Goal: Check status: Check status

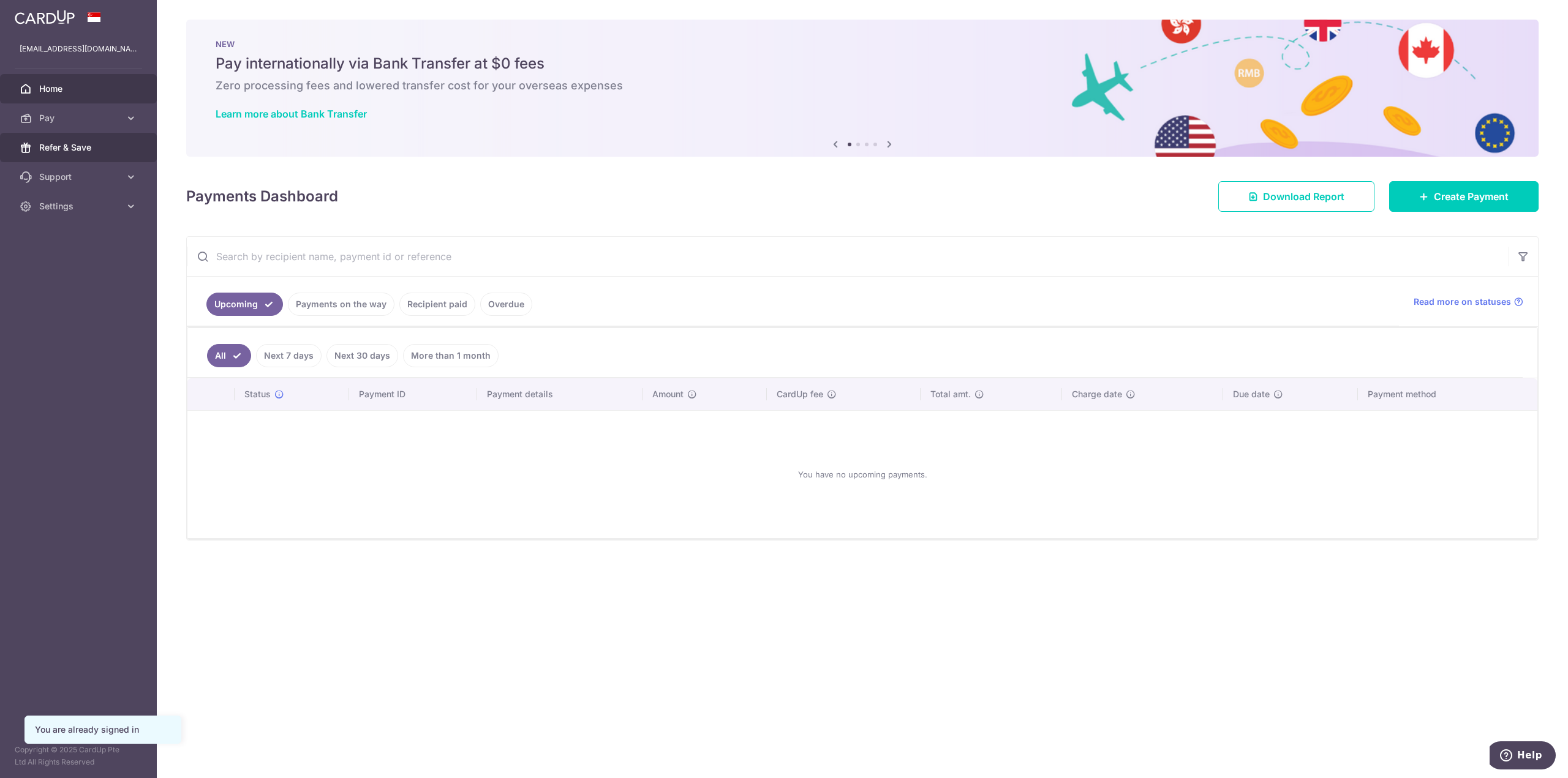
drag, startPoint x: 54, startPoint y: 123, endPoint x: 139, endPoint y: 189, distance: 107.6
click at [54, 123] on span "Pay" at bounding box center [80, 118] width 81 height 12
click at [93, 209] on span "Cards" at bounding box center [80, 207] width 81 height 12
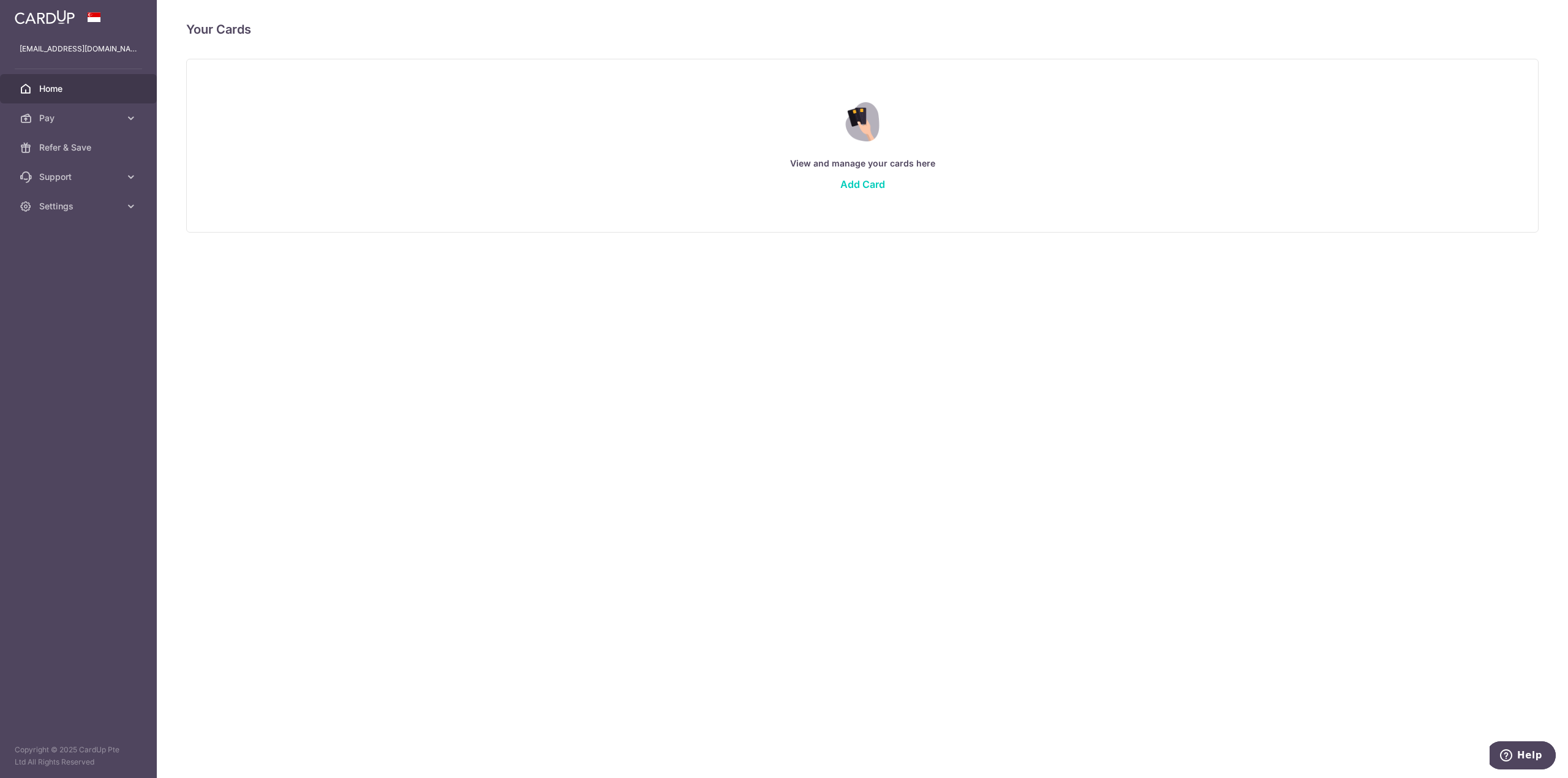
click at [91, 87] on span "Home" at bounding box center [80, 89] width 81 height 12
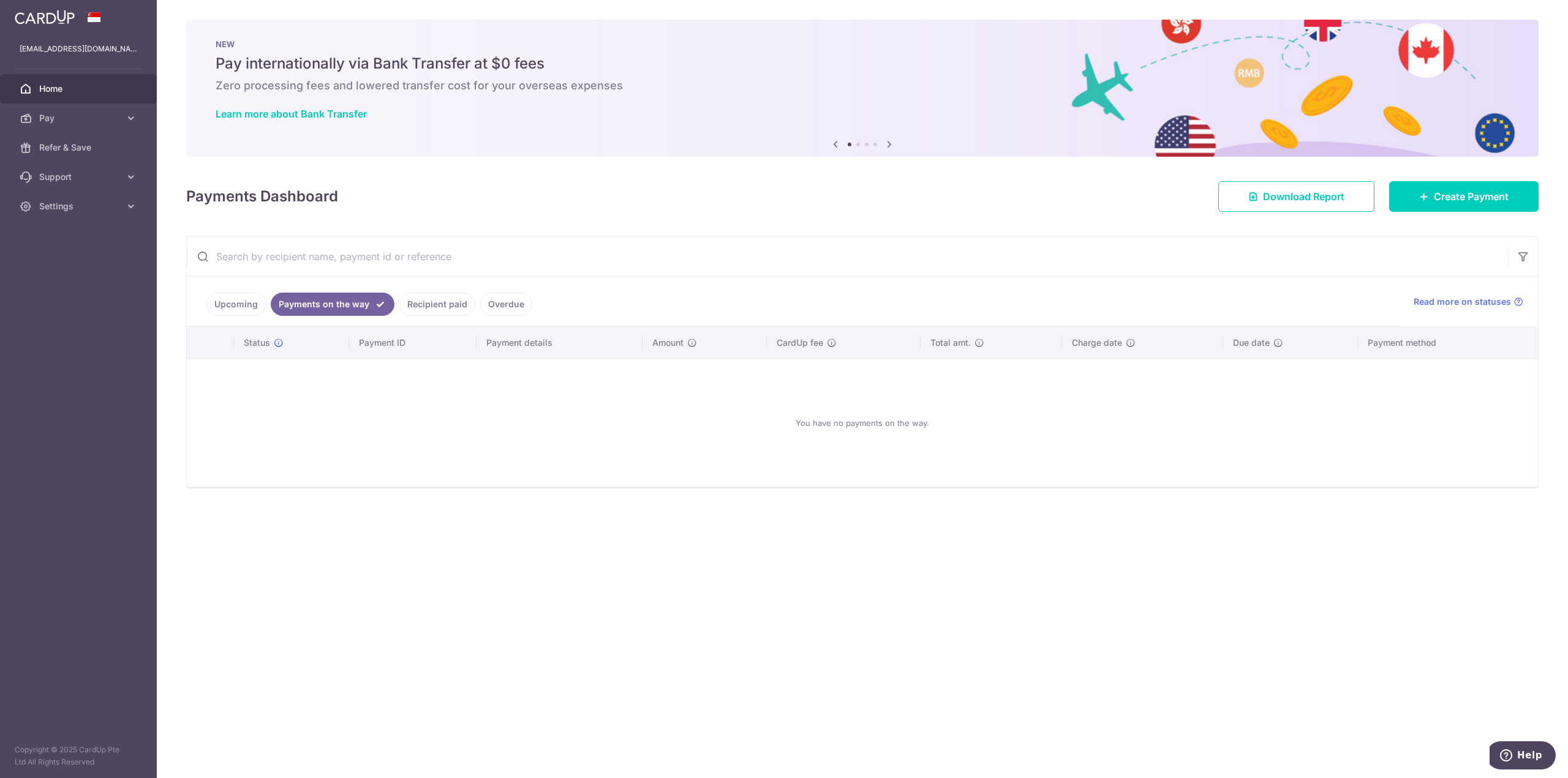
click at [434, 294] on link "Recipient paid" at bounding box center [437, 305] width 76 height 24
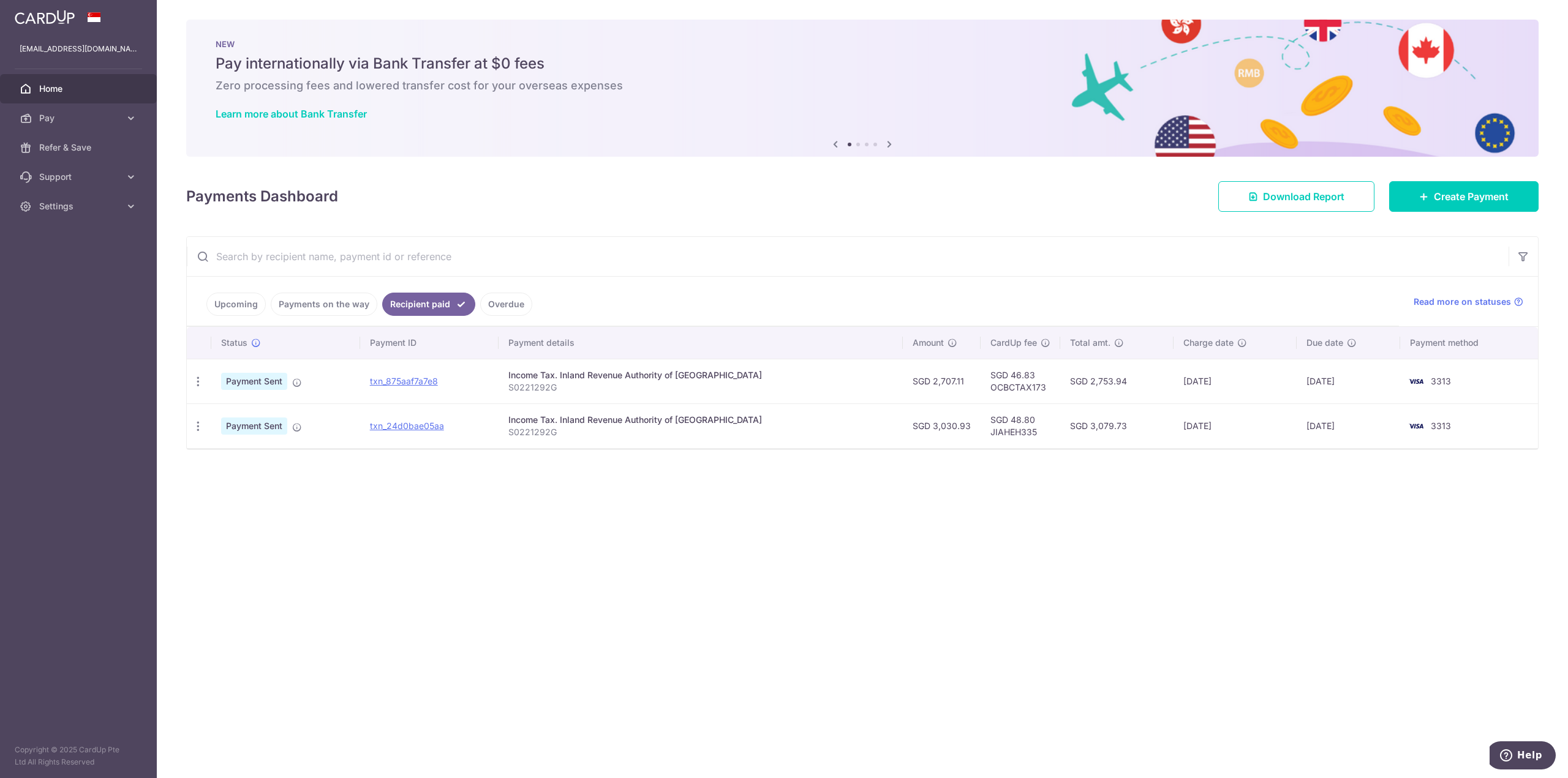
click at [497, 303] on link "Overdue" at bounding box center [506, 305] width 52 height 24
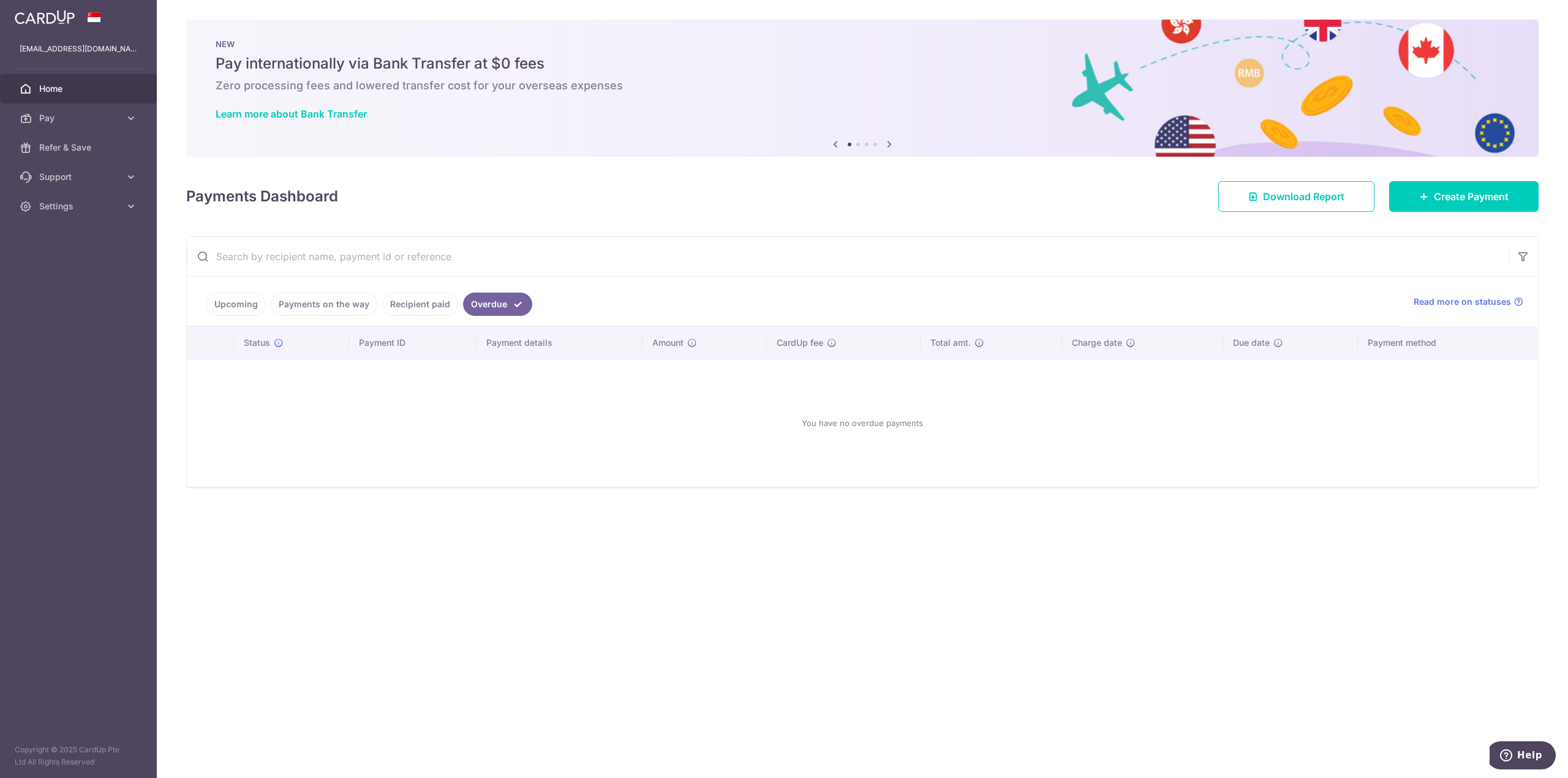
click at [421, 301] on link "Recipient paid" at bounding box center [420, 305] width 76 height 24
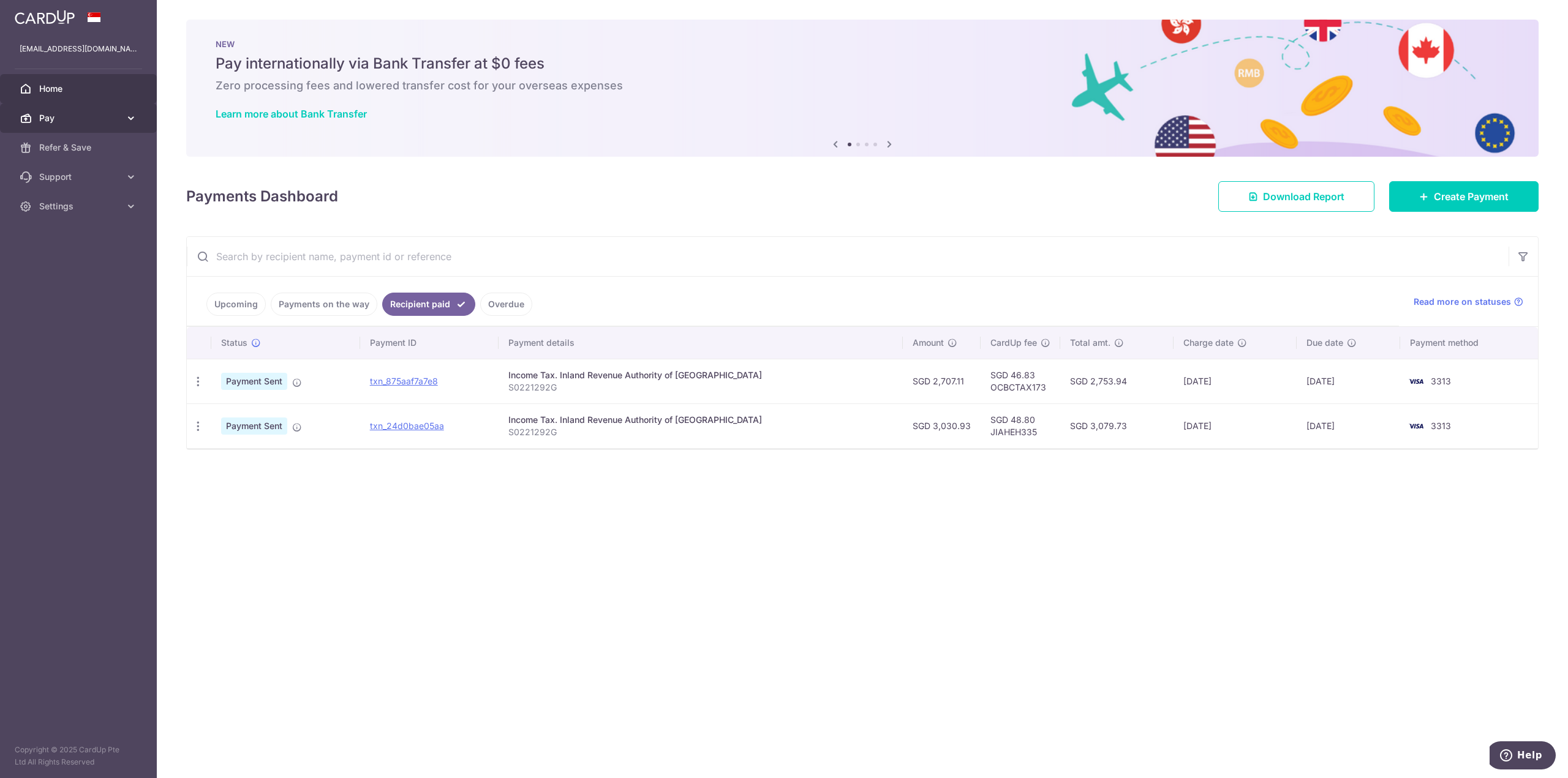
click at [31, 118] on icon at bounding box center [26, 118] width 12 height 12
